Goal: Book appointment/travel/reservation

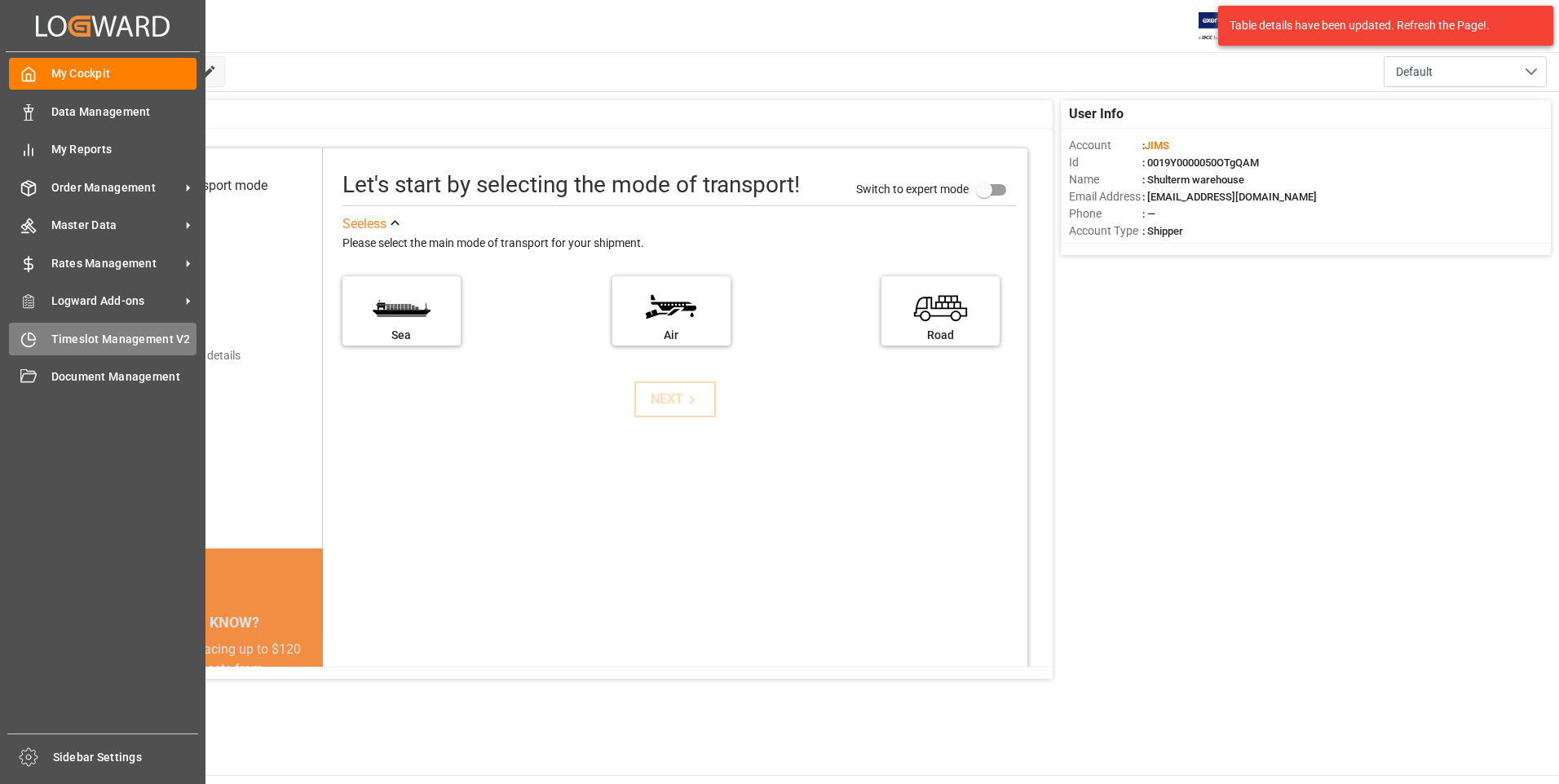
click at [26, 336] on icon at bounding box center [28, 339] width 16 height 16
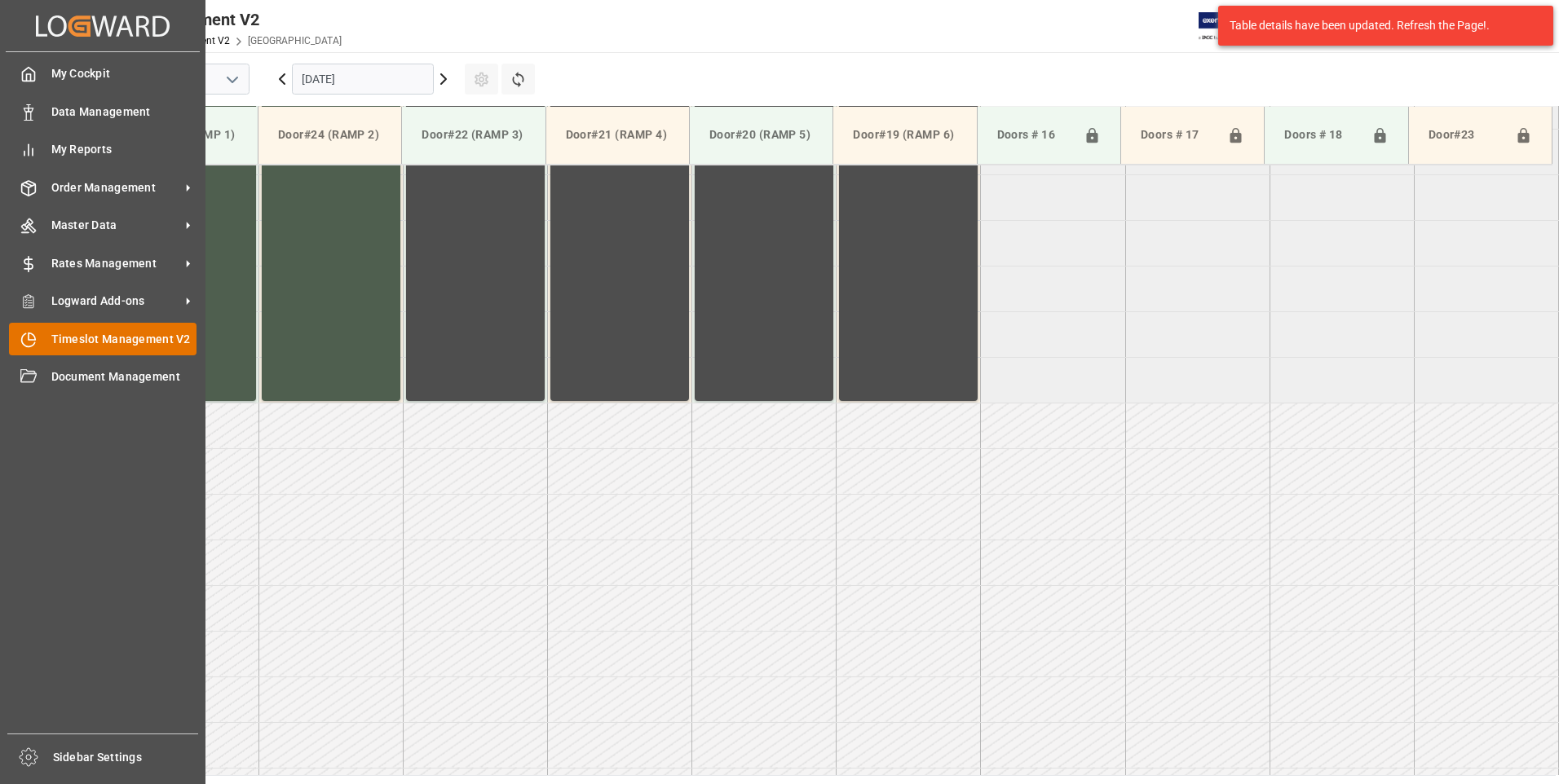
scroll to position [903, 0]
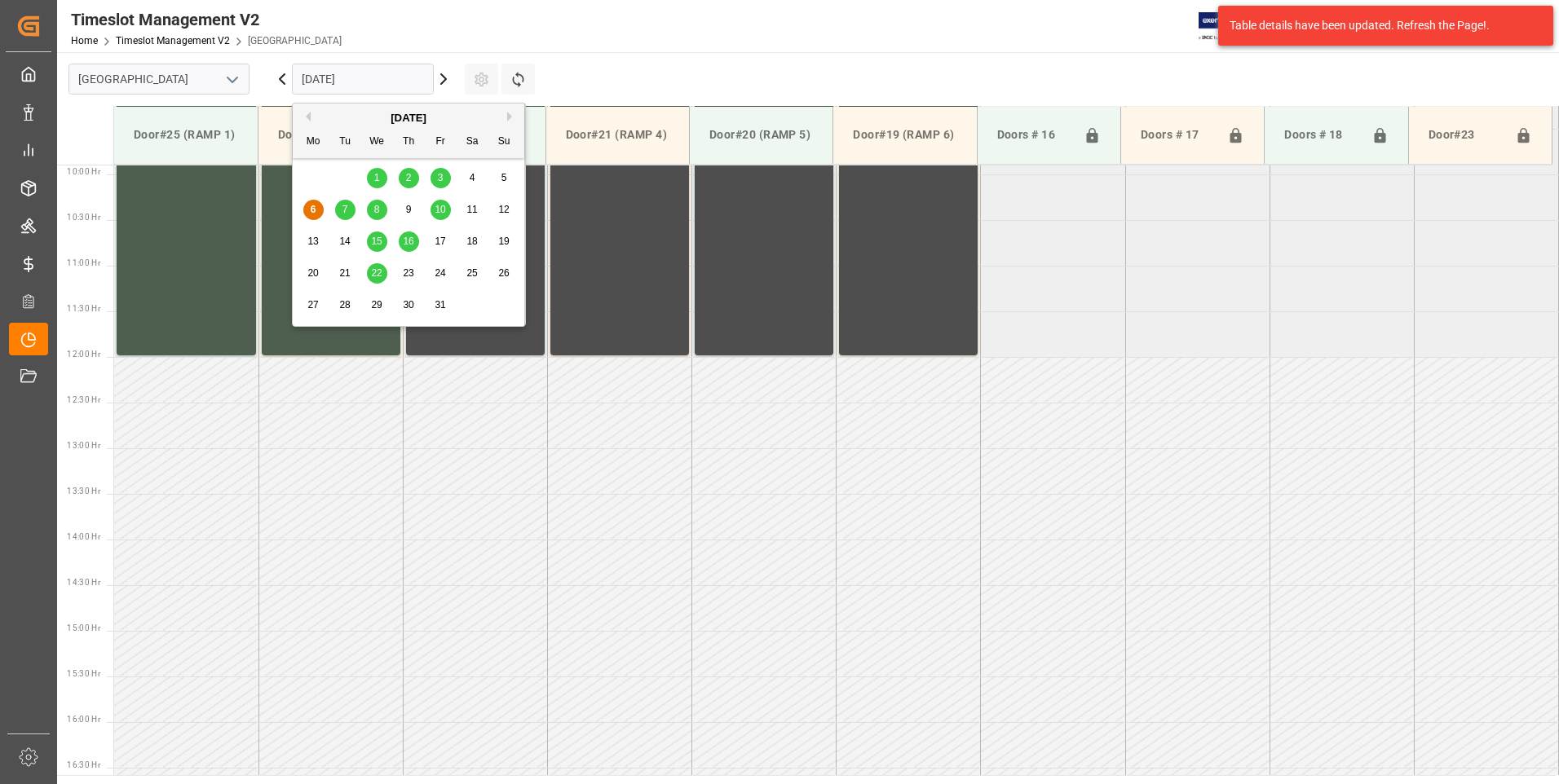
click at [389, 72] on input "[DATE]" at bounding box center [362, 79] width 142 height 31
click at [345, 207] on span "7" at bounding box center [345, 210] width 6 height 11
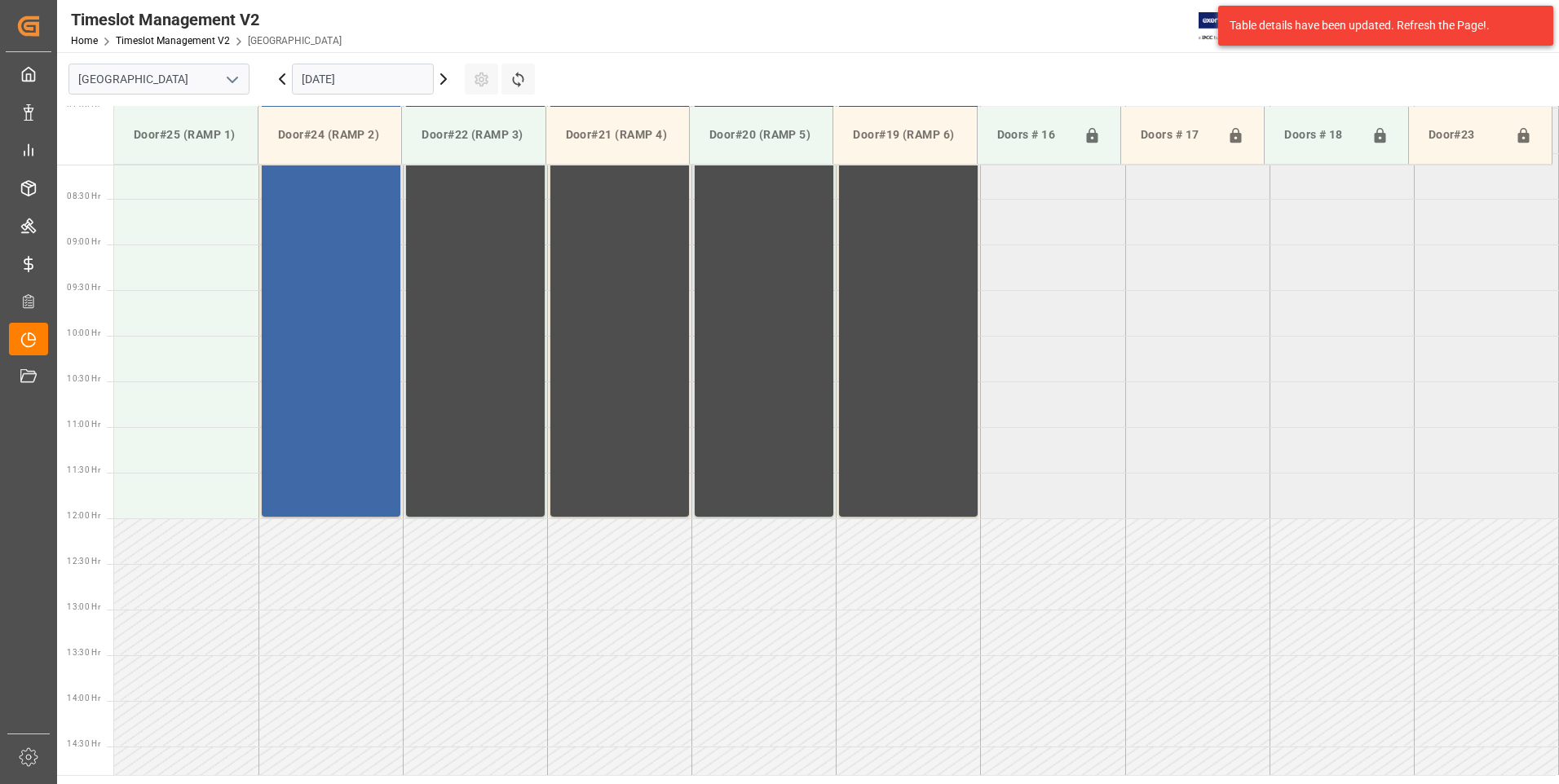
scroll to position [740, 0]
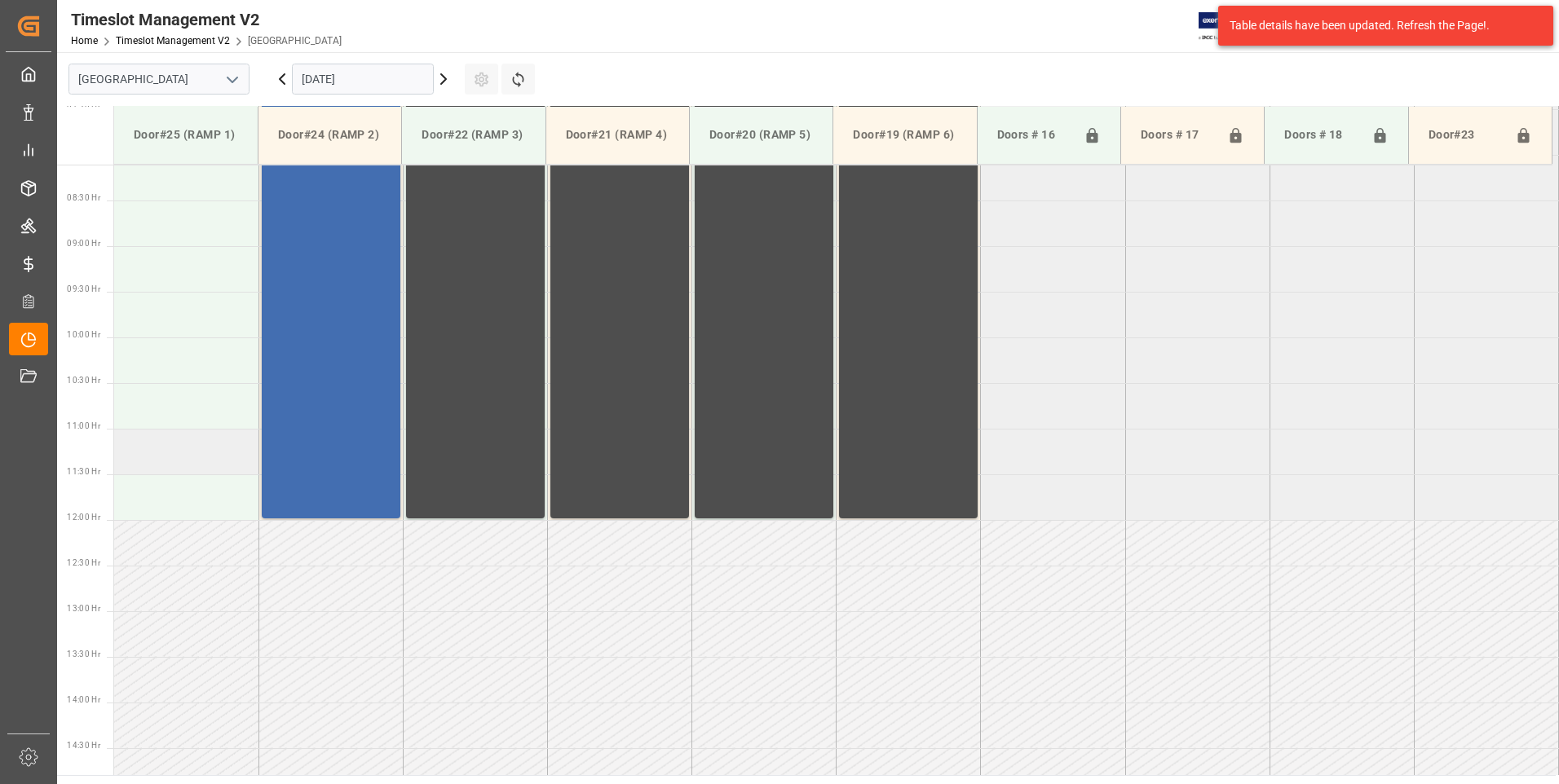
click at [162, 452] on td at bounding box center [186, 452] width 144 height 46
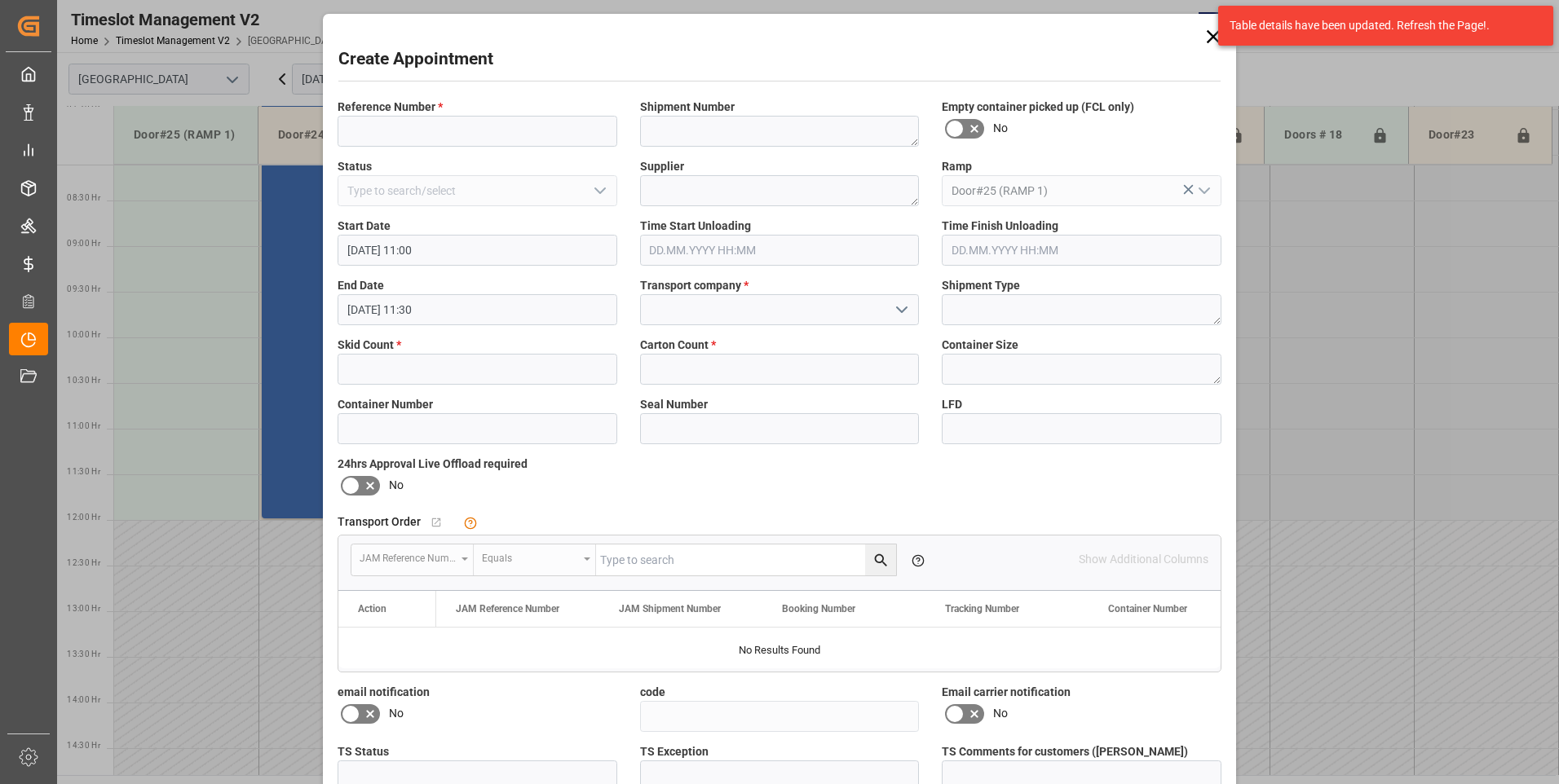
type input "[DATE] 11:00"
type input "[DATE] 11:30"
click at [146, 503] on div "Create Appointment Reference Number * Shipment Number Empty container picked up…" at bounding box center [780, 392] width 1559 height 784
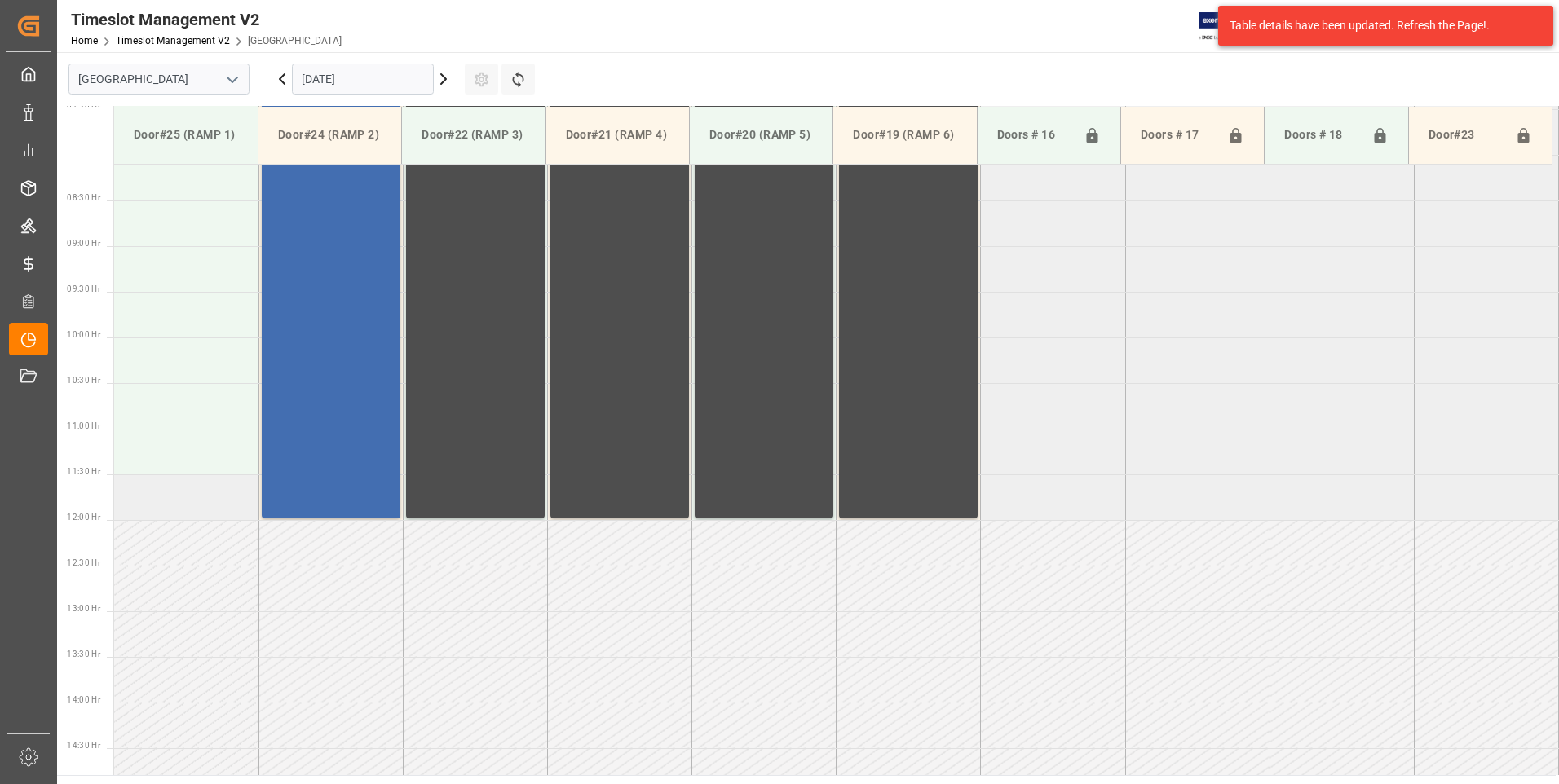
click at [133, 502] on td at bounding box center [186, 497] width 144 height 46
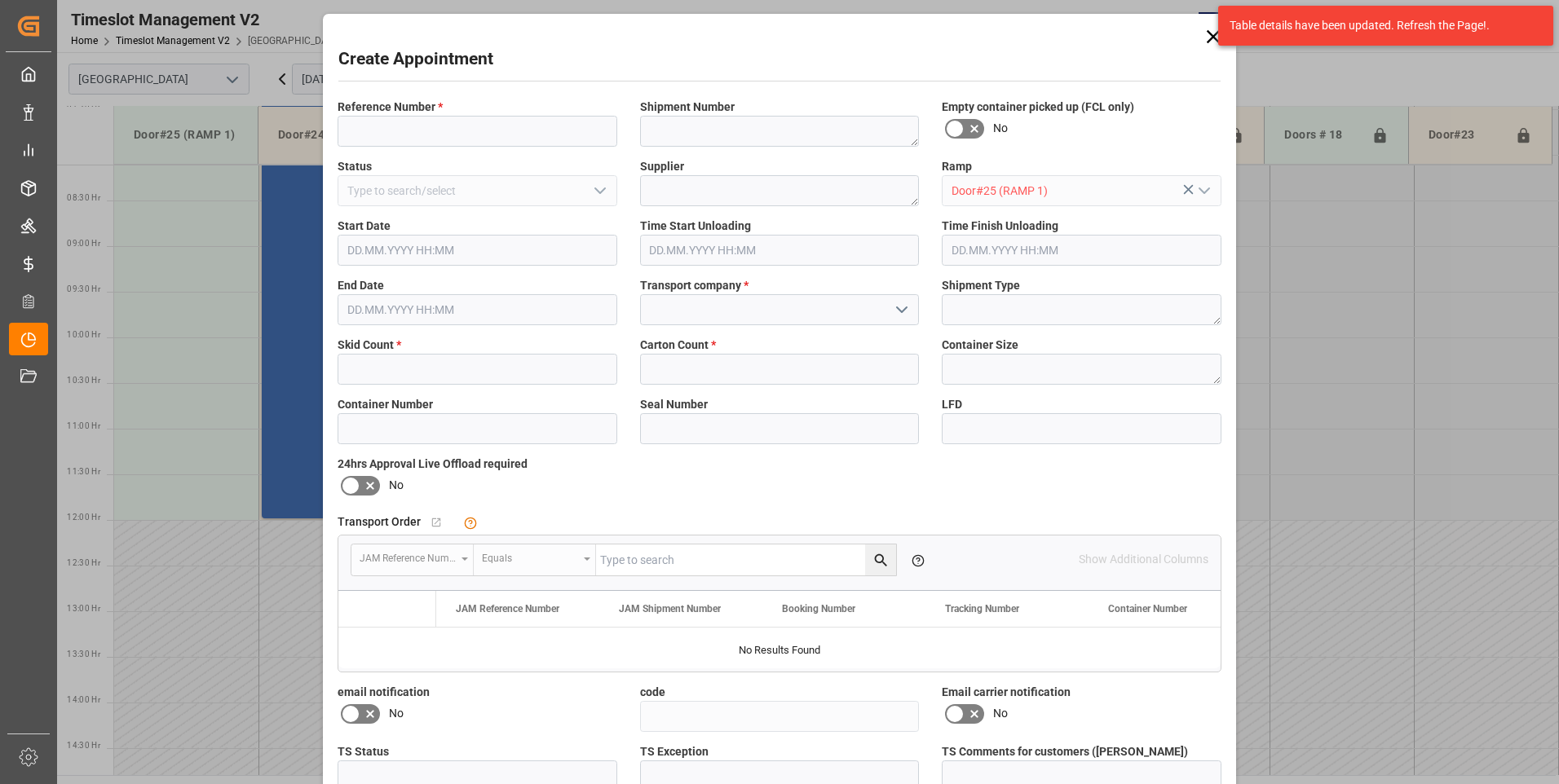
type input "[DATE] 11:30"
type input "[DATE] 12:00"
click at [429, 124] on input at bounding box center [476, 131] width 279 height 31
type input "77-10677-cn"
click at [441, 367] on input "text" at bounding box center [476, 369] width 279 height 31
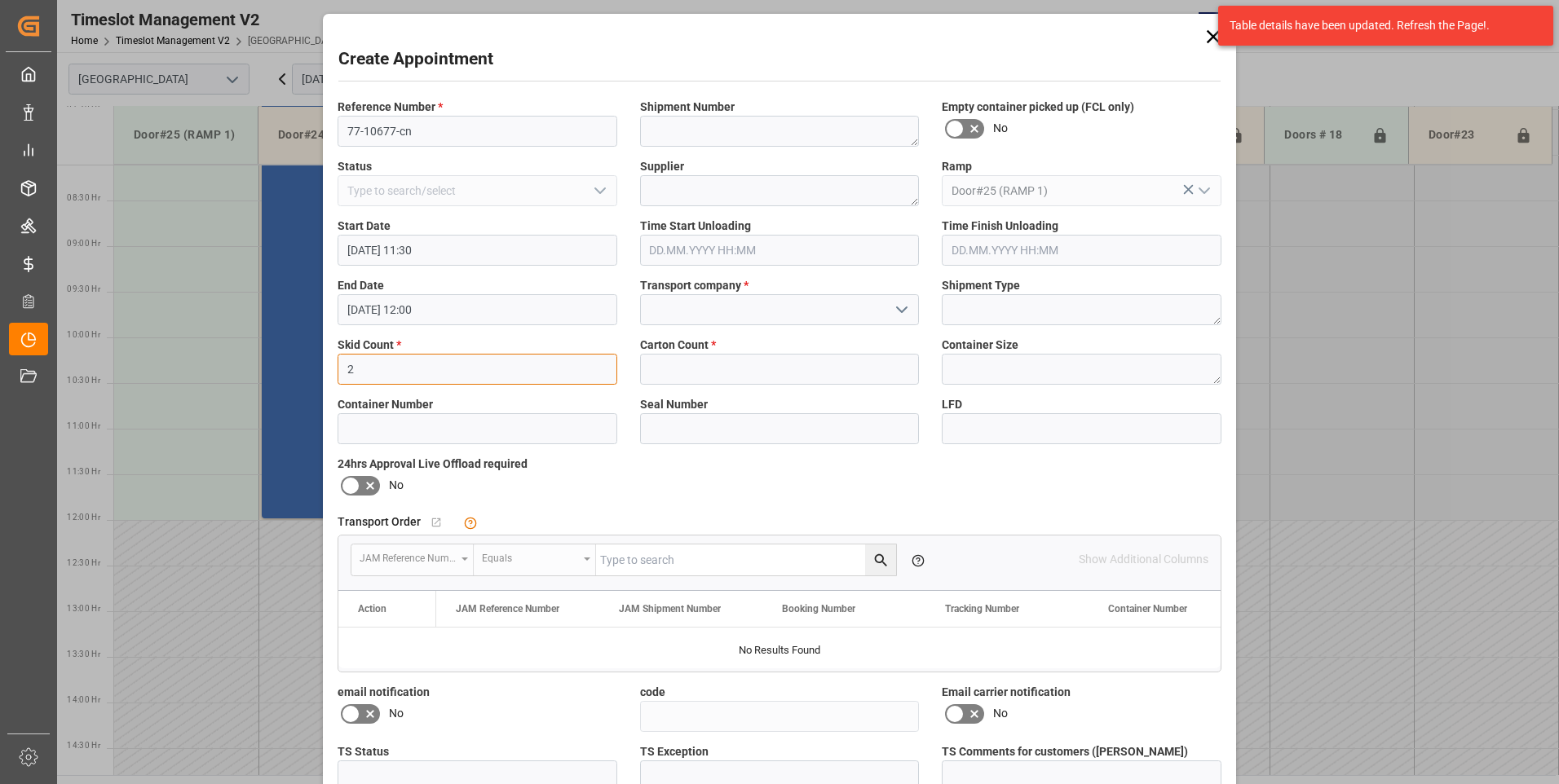
type input "2"
click at [705, 360] on input "text" at bounding box center [779, 369] width 279 height 31
type input "2"
click at [705, 308] on input at bounding box center [779, 310] width 279 height 31
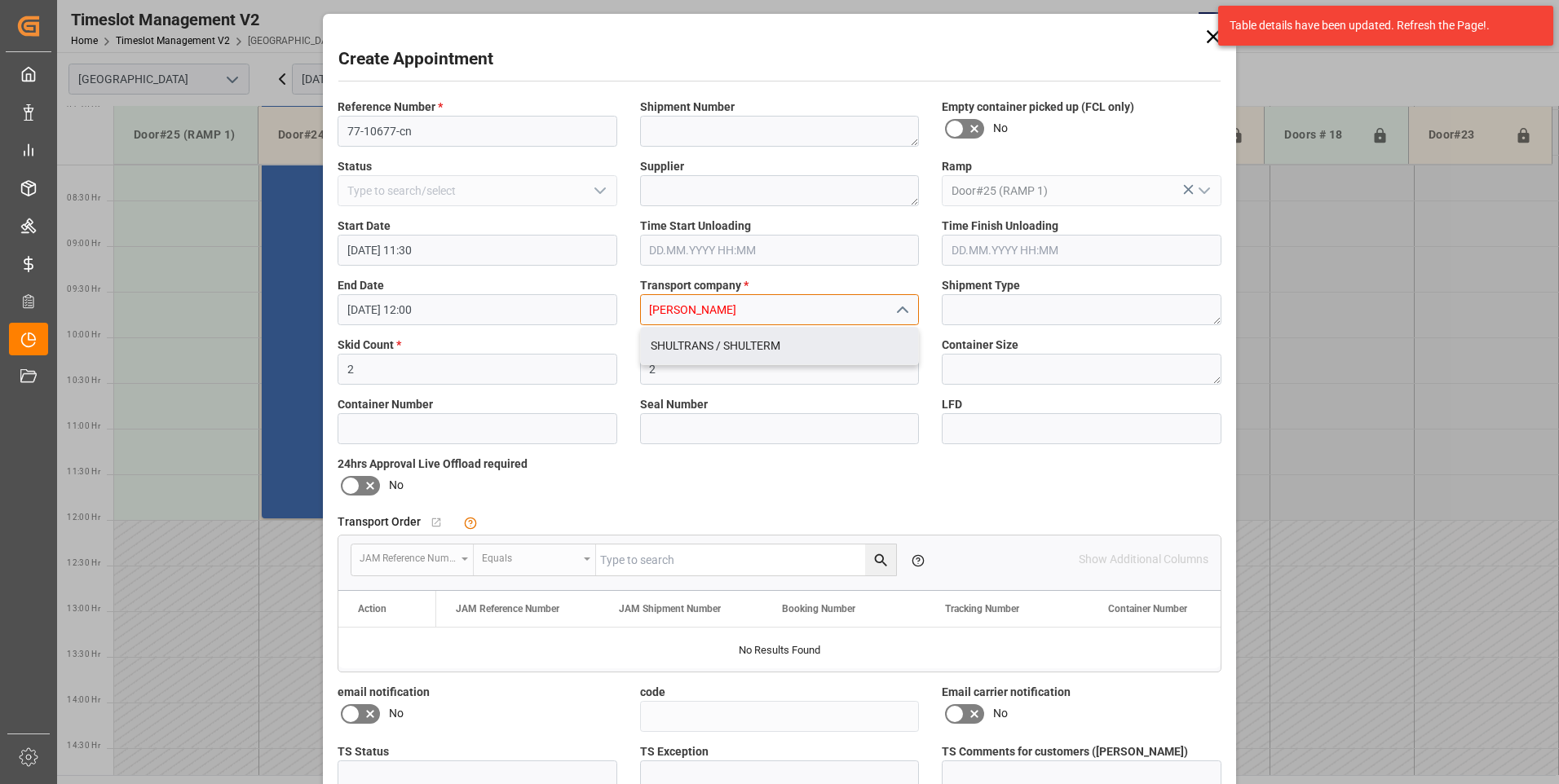
drag, startPoint x: 696, startPoint y: 355, endPoint x: 623, endPoint y: 389, distance: 80.5
click at [695, 355] on div "SHULTRANS / SHULTERM" at bounding box center [780, 346] width 278 height 36
type input "SHULTRANS / SHULTERM"
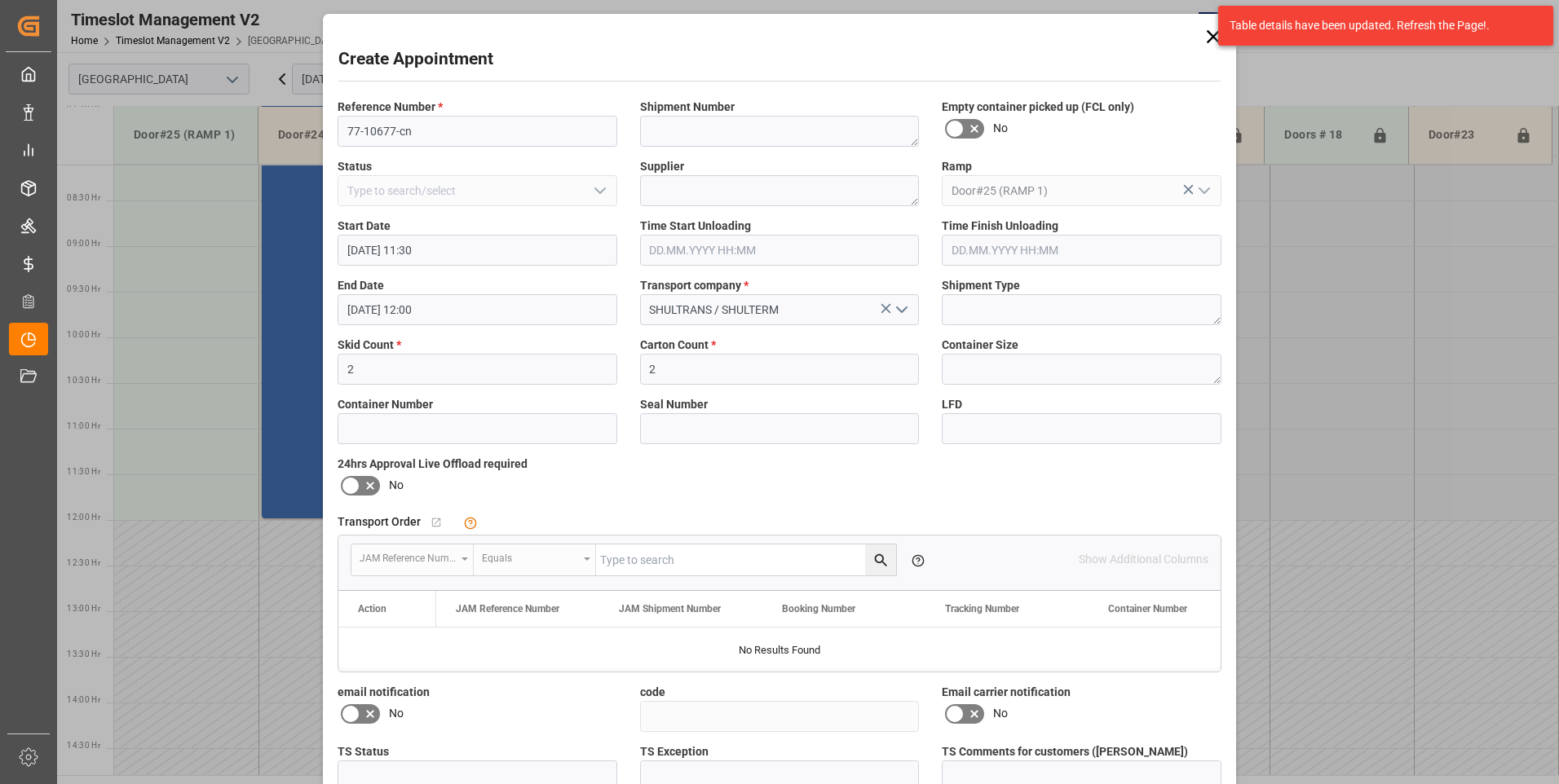
click at [343, 483] on icon at bounding box center [351, 486] width 20 height 20
click at [0, 0] on input "checkbox" at bounding box center [0, 0] width 0 height 0
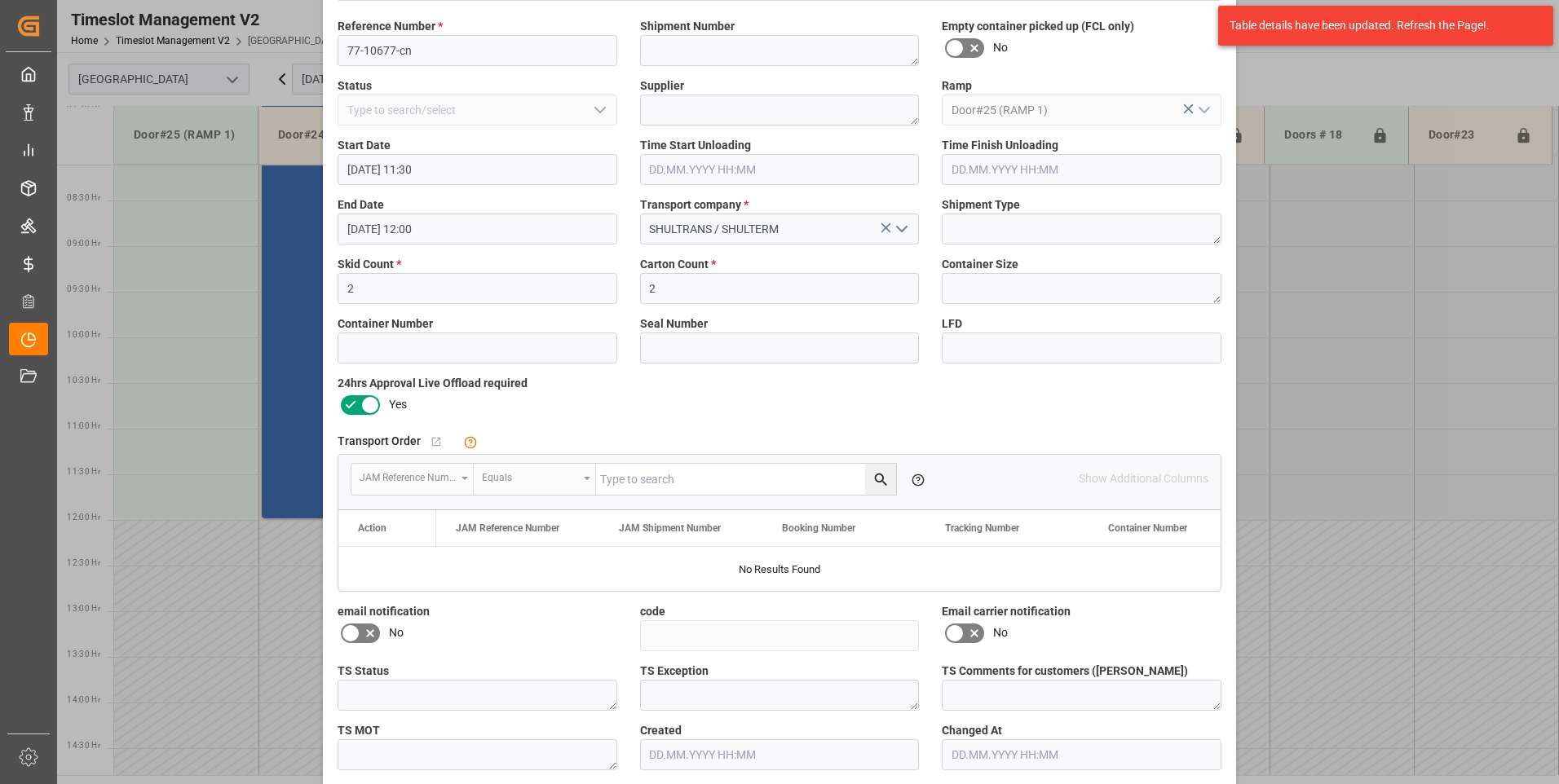
scroll to position [150, 0]
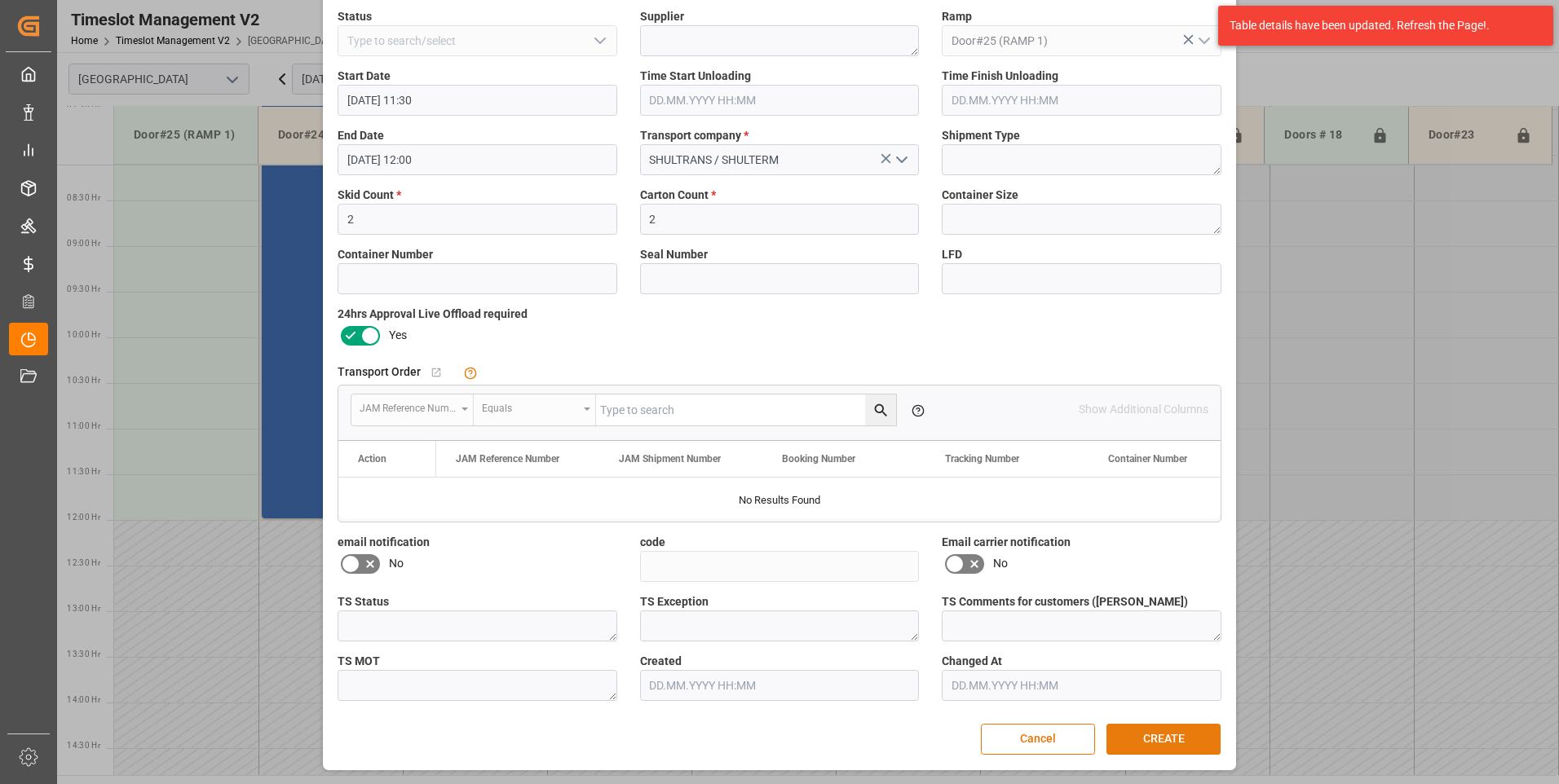
click at [1161, 739] on button "CREATE" at bounding box center [1164, 739] width 114 height 31
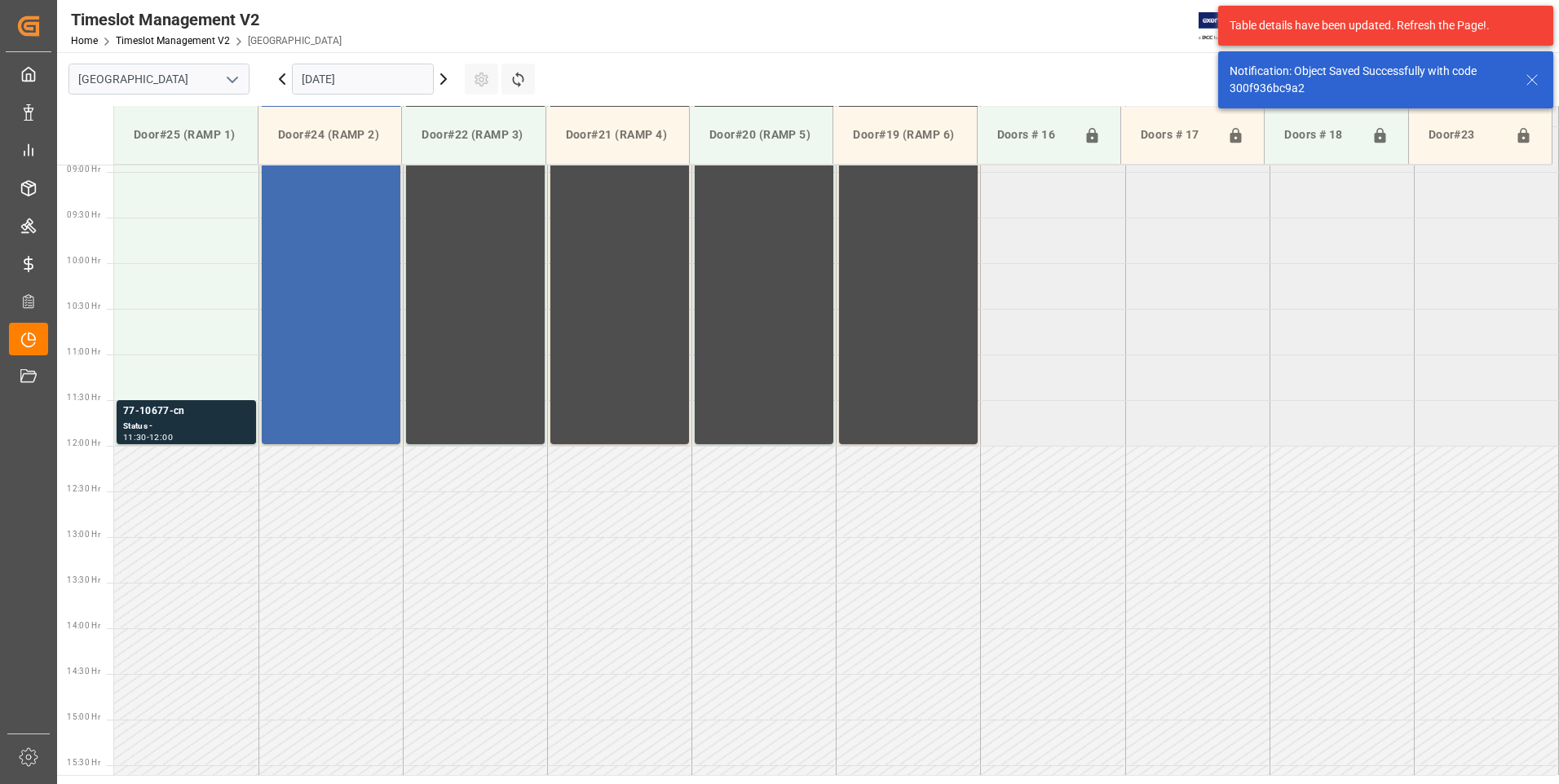
scroll to position [903, 0]
